Goal: Navigation & Orientation: Find specific page/section

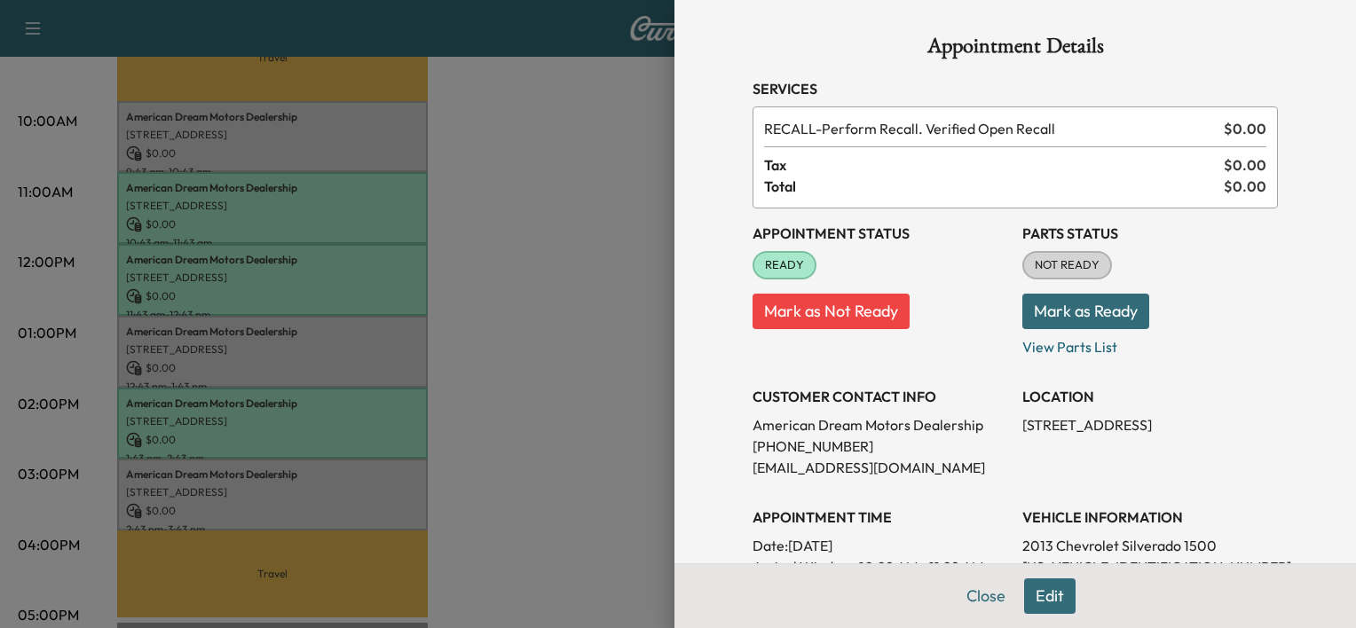
scroll to position [135, 0]
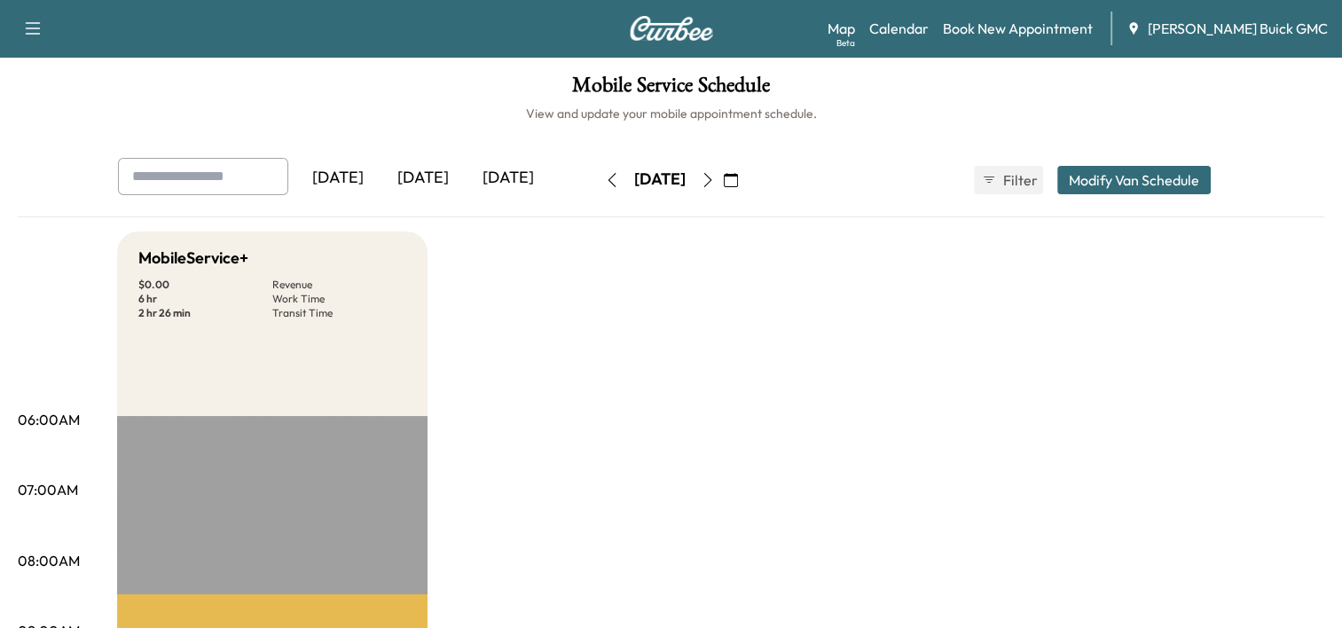
click at [521, 170] on div "[DATE]" at bounding box center [508, 178] width 85 height 41
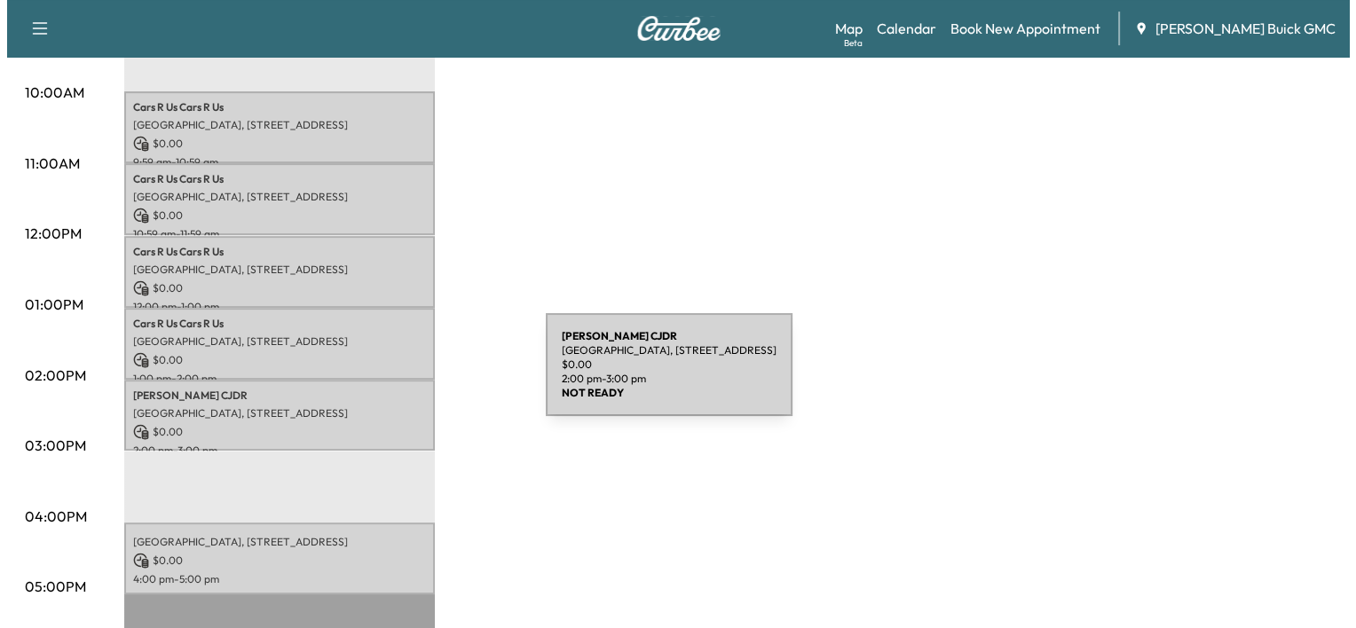
scroll to position [610, 0]
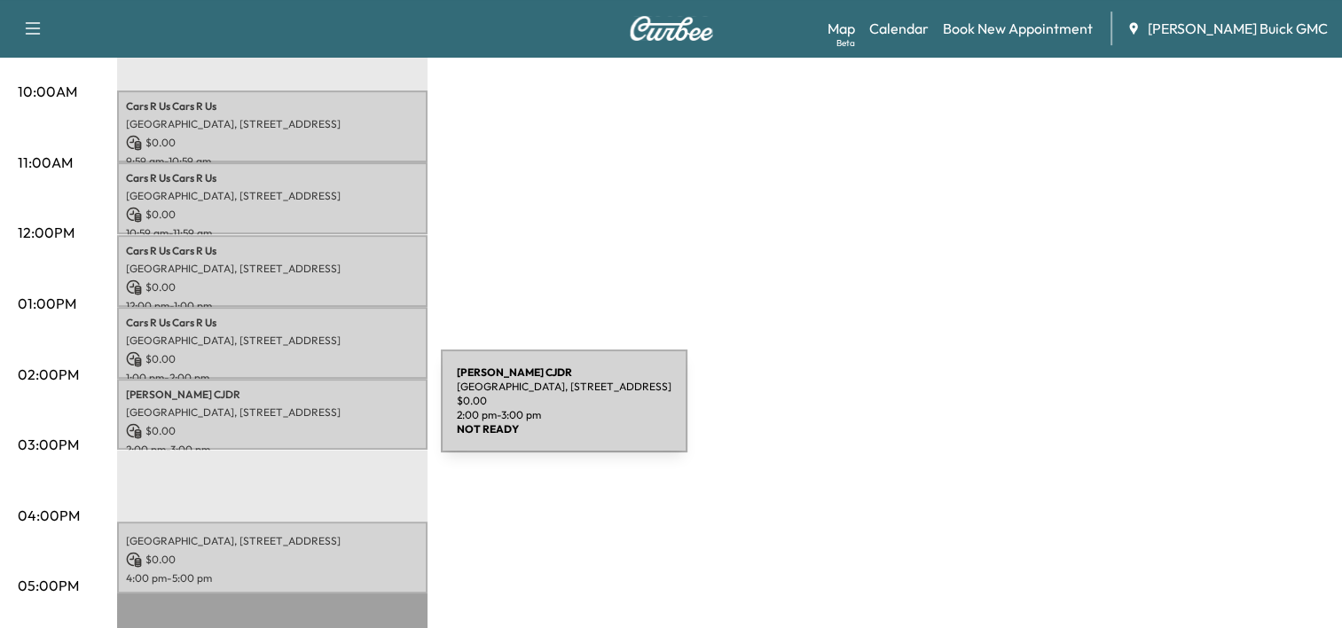
click at [308, 412] on div "Safford CJDR Historic District, 10660 Automotive Dr, Manassas, VA 20109, USA $ …" at bounding box center [272, 415] width 311 height 72
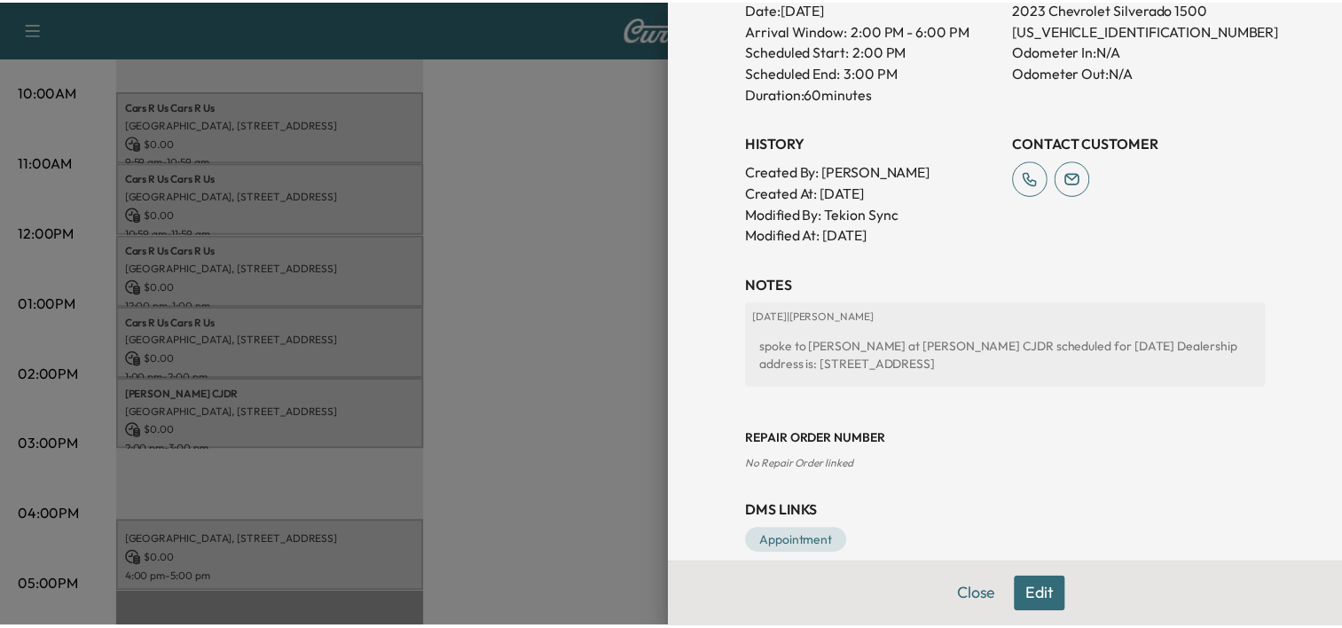
scroll to position [534, 0]
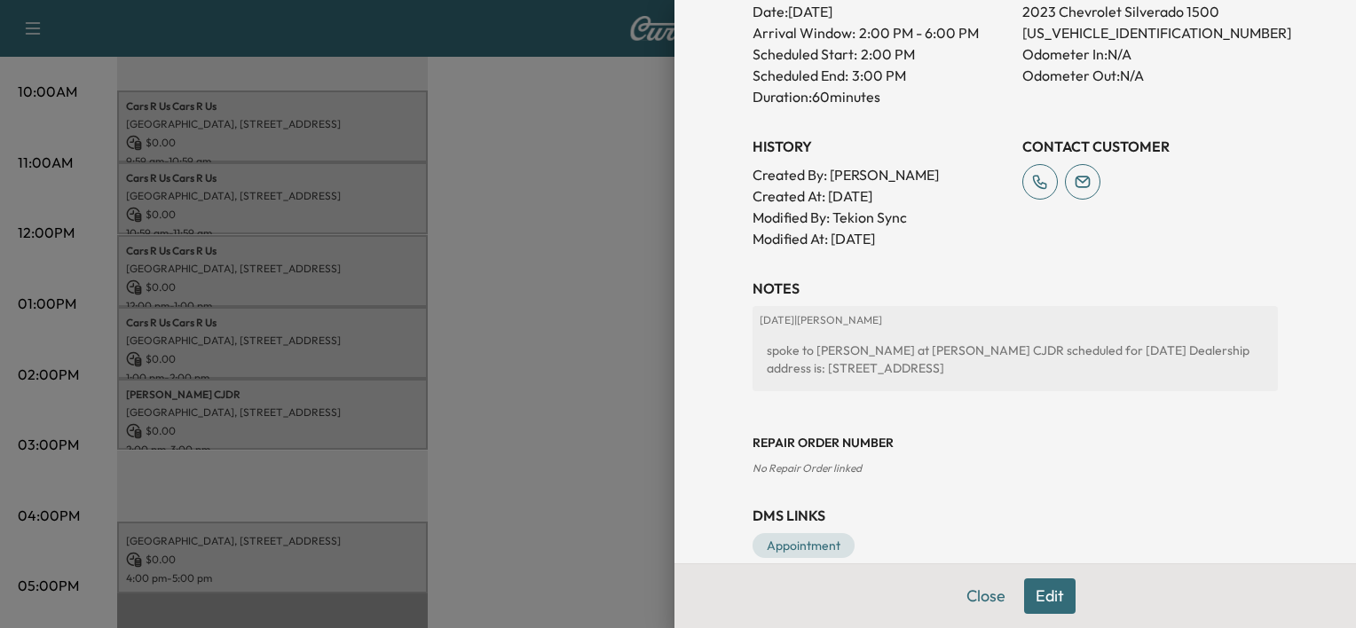
click at [535, 396] on div at bounding box center [678, 314] width 1356 height 628
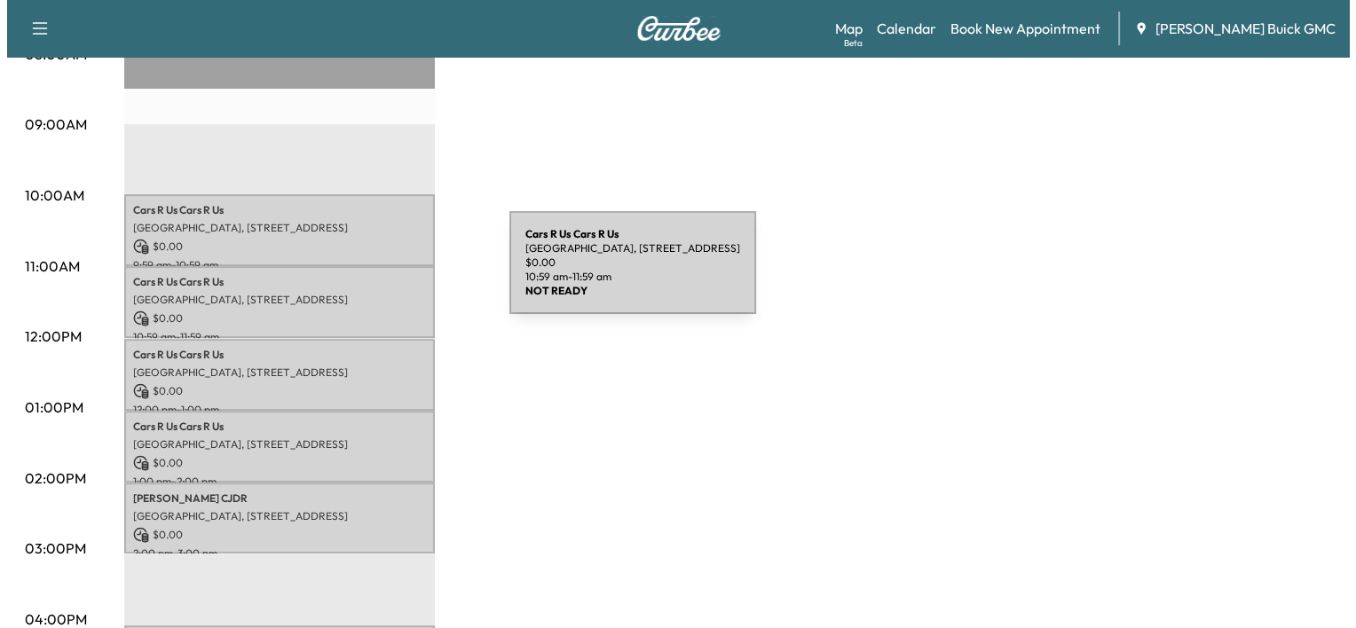
scroll to position [506, 0]
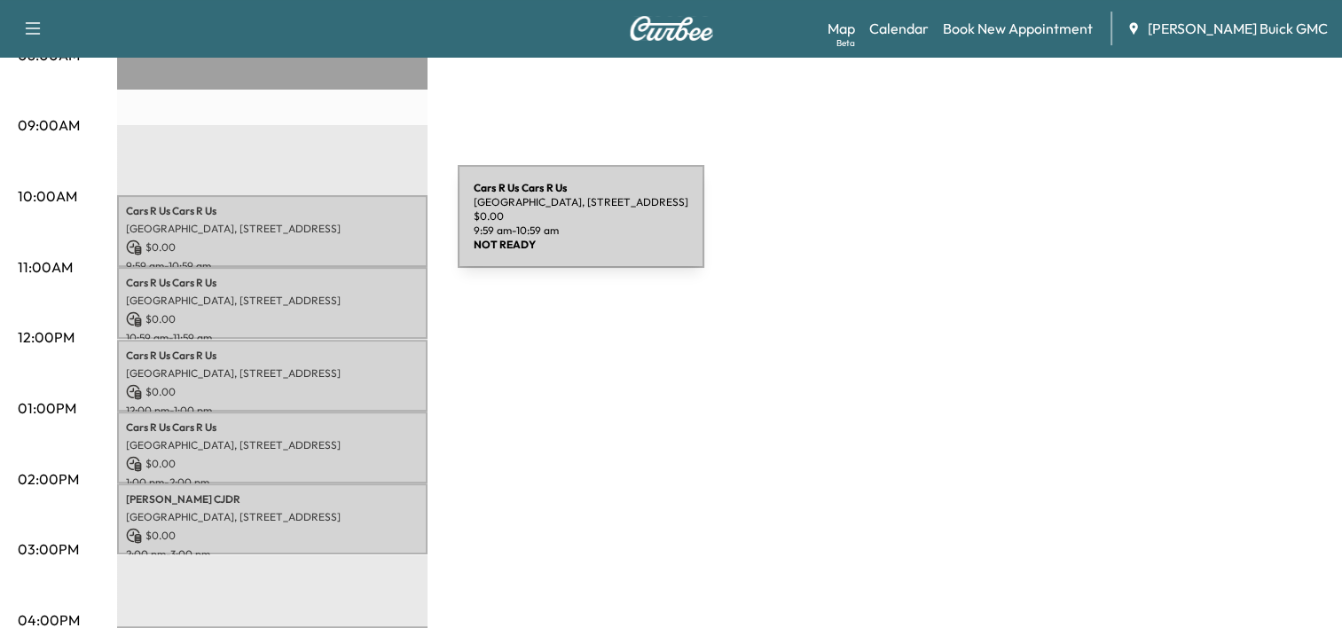
click at [325, 227] on p "Historic District, 10660 Automotive Dr, Manassas, VA 20109, USA" at bounding box center [272, 229] width 293 height 14
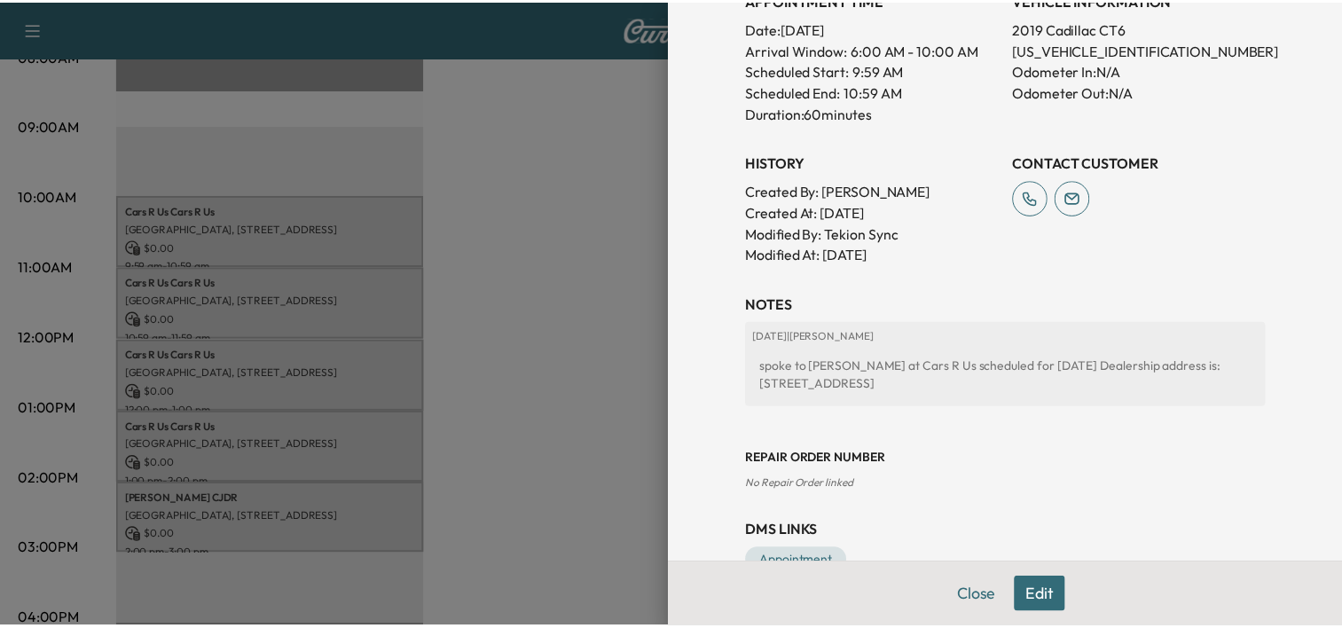
scroll to position [563, 0]
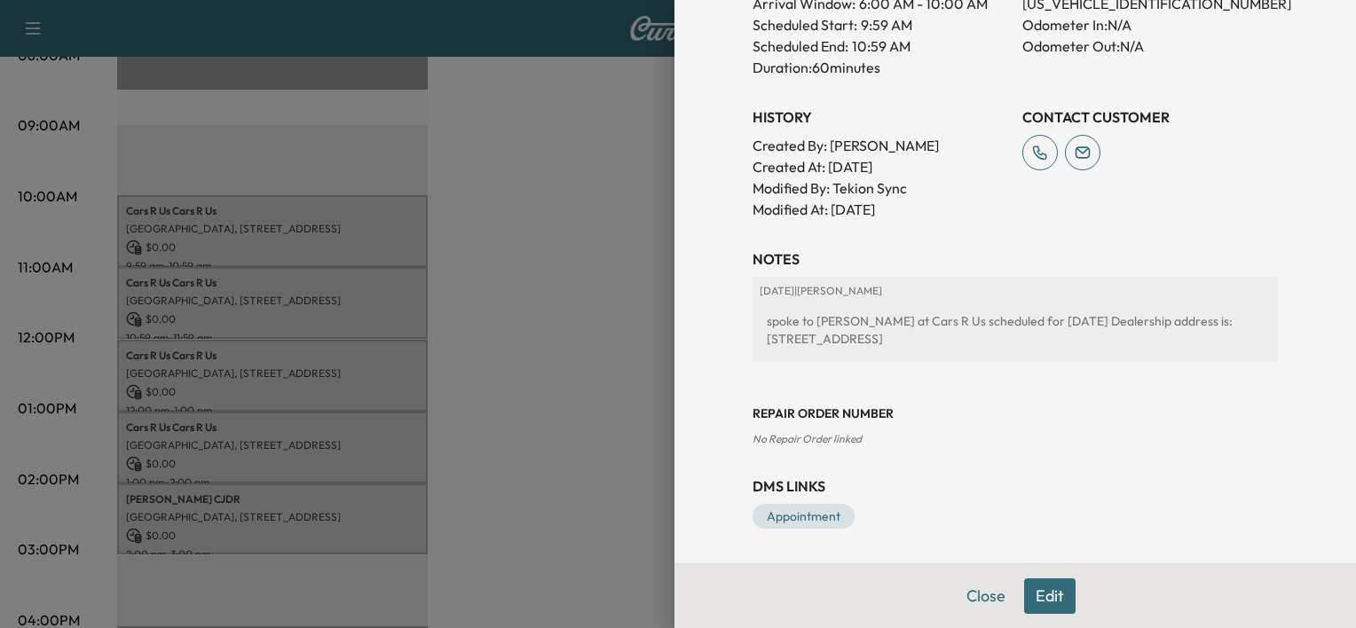
click at [498, 415] on div at bounding box center [678, 314] width 1356 height 628
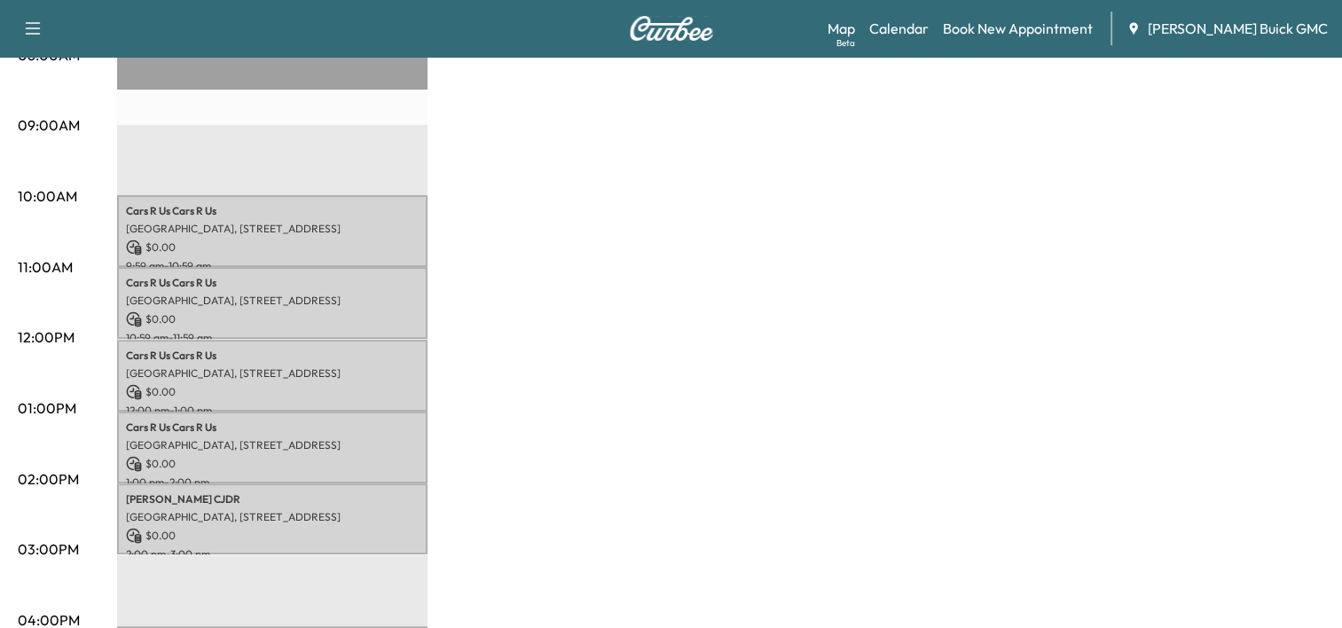
click at [259, 582] on div "Cars R Us Cars R Us Historic District, 10660 Automotive Dr, Manassas, VA 20109,…" at bounding box center [272, 483] width 311 height 1146
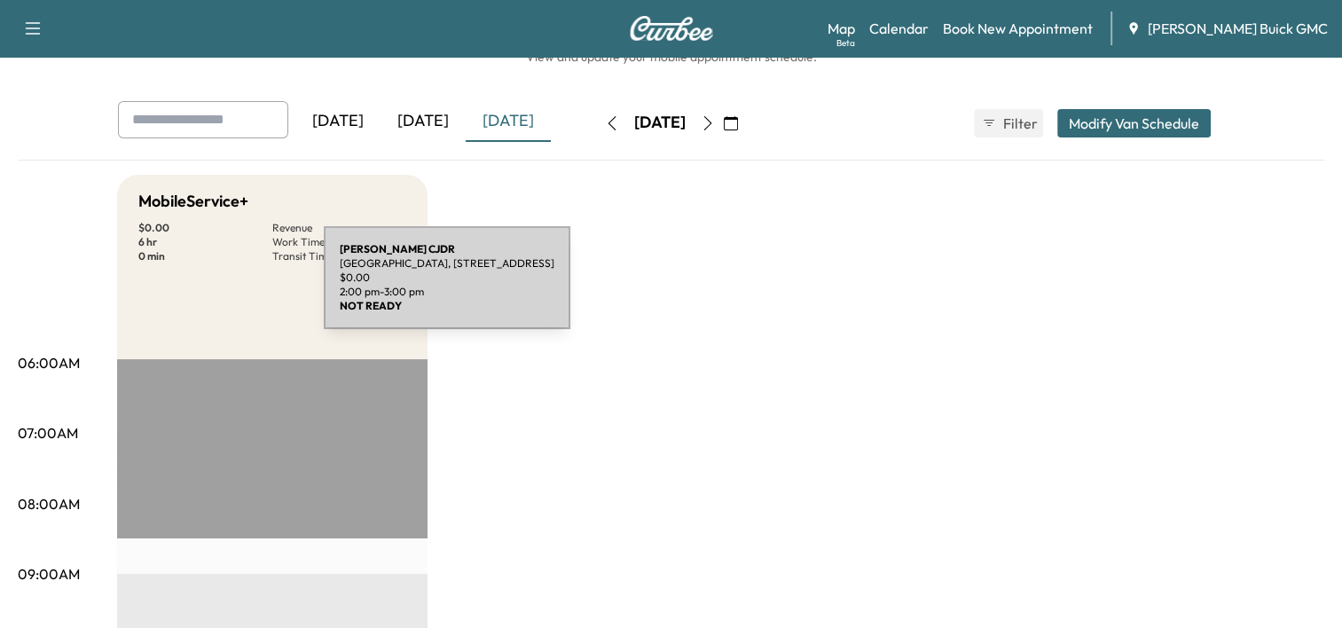
scroll to position [0, 0]
